Goal: Information Seeking & Learning: Find specific fact

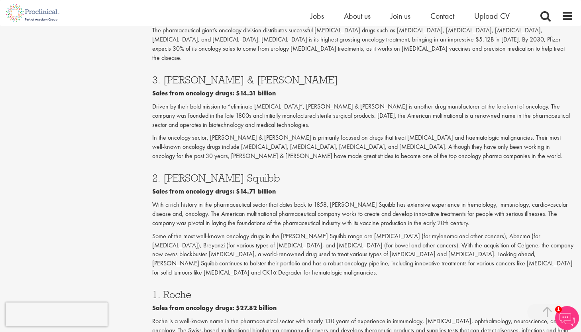
scroll to position [1245, 0]
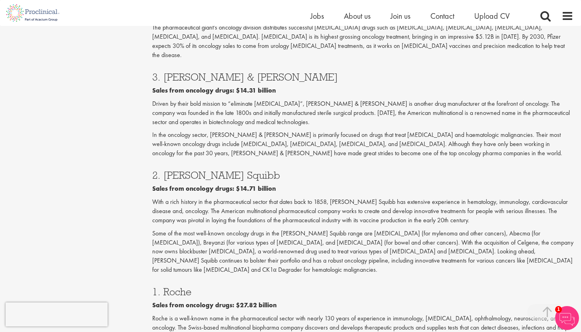
click at [169, 286] on h3 "1. Roche" at bounding box center [363, 291] width 422 height 10
copy h3 "Roche"
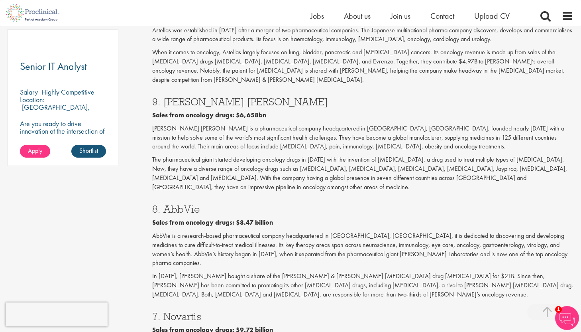
scroll to position [571, 0]
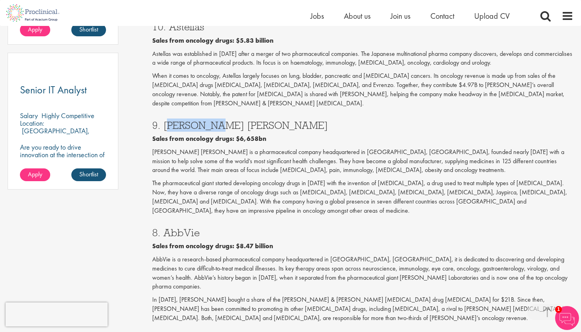
drag, startPoint x: 193, startPoint y: 103, endPoint x: 164, endPoint y: 104, distance: 29.1
click at [164, 120] on h3 "9. [PERSON_NAME] [PERSON_NAME]" at bounding box center [363, 125] width 422 height 10
copy h3 "[PERSON_NAME] [PERSON_NAME]"
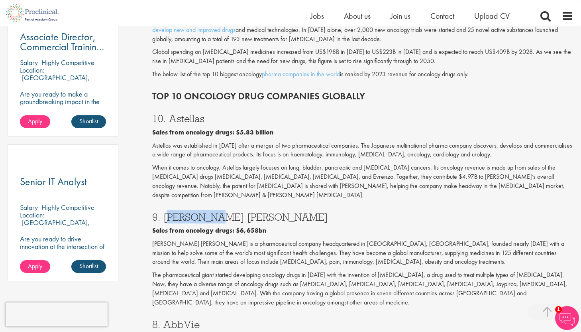
scroll to position [398, 0]
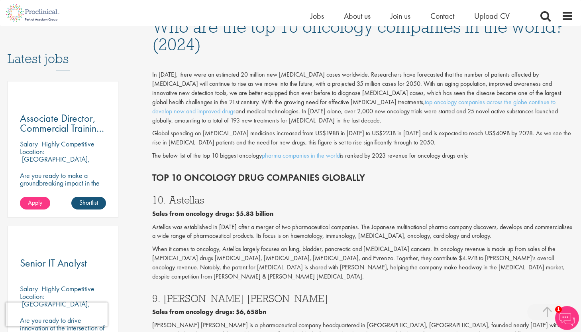
click at [183, 195] on h3 "10. Astellas" at bounding box center [363, 200] width 422 height 10
copy h3 "Astellas"
